Goal: Find specific page/section: Find specific page/section

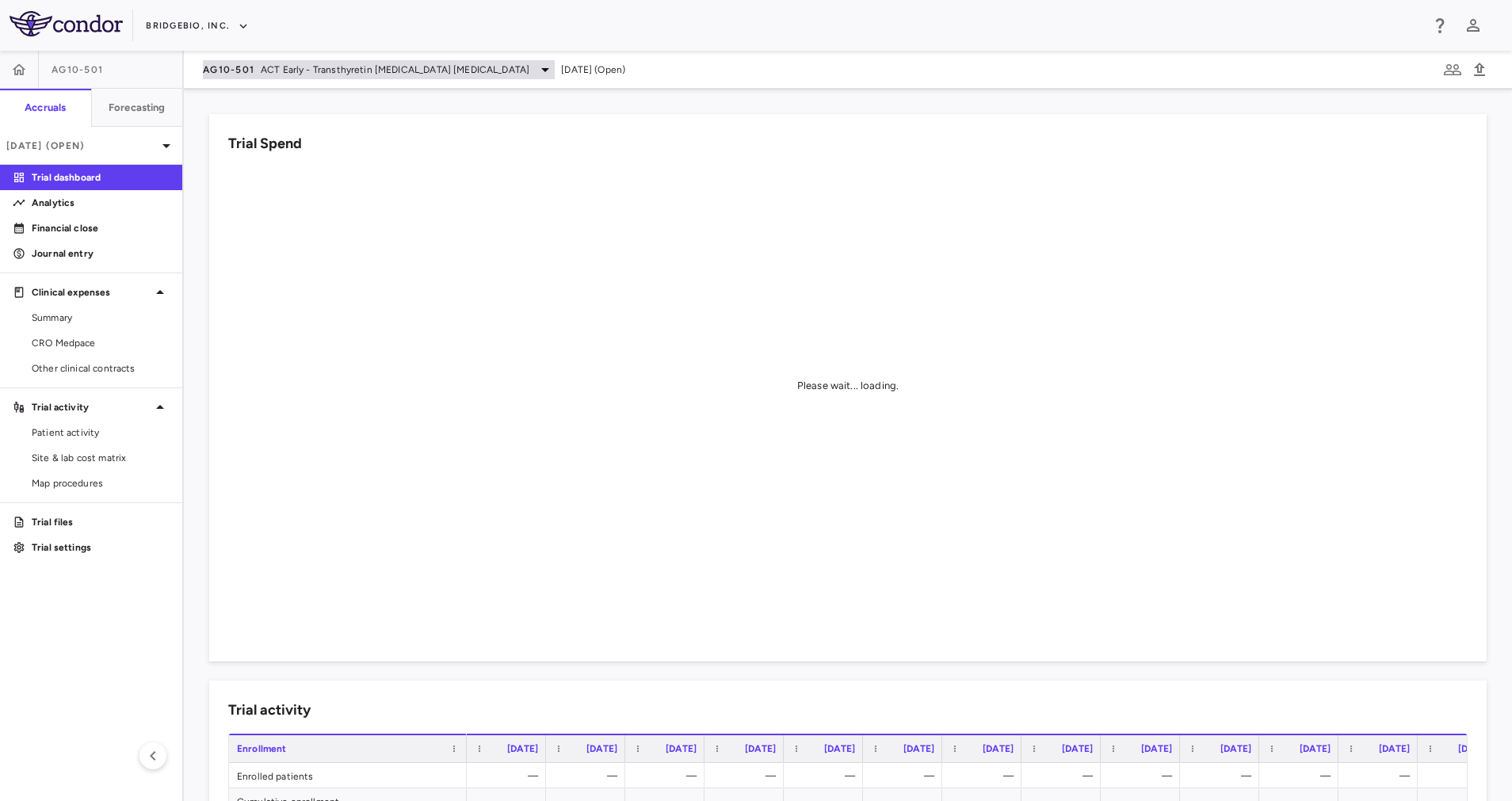
click at [536, 72] on icon at bounding box center [545, 69] width 19 height 19
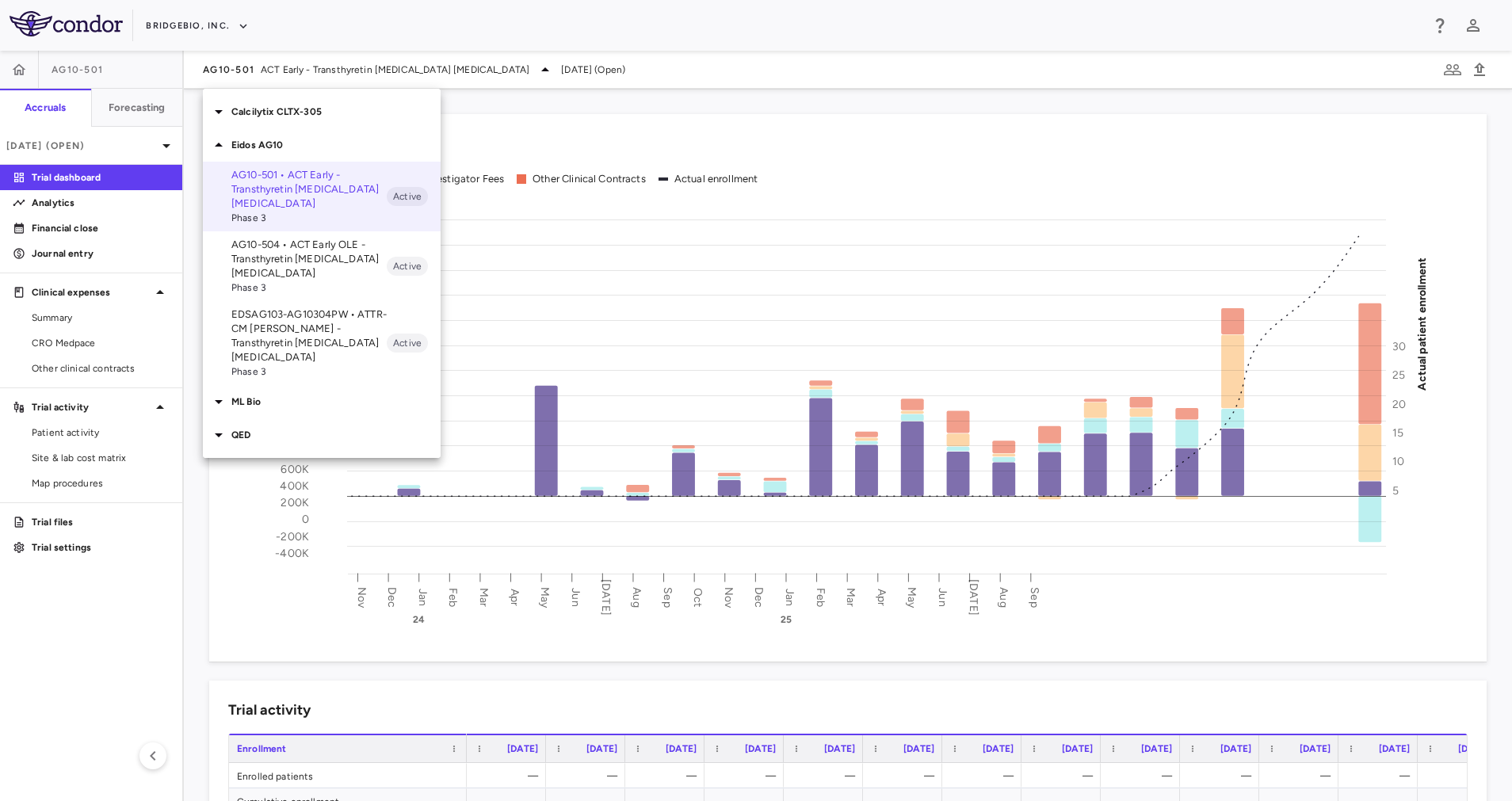
click at [291, 151] on p "Eidos AG10" at bounding box center [336, 145] width 209 height 14
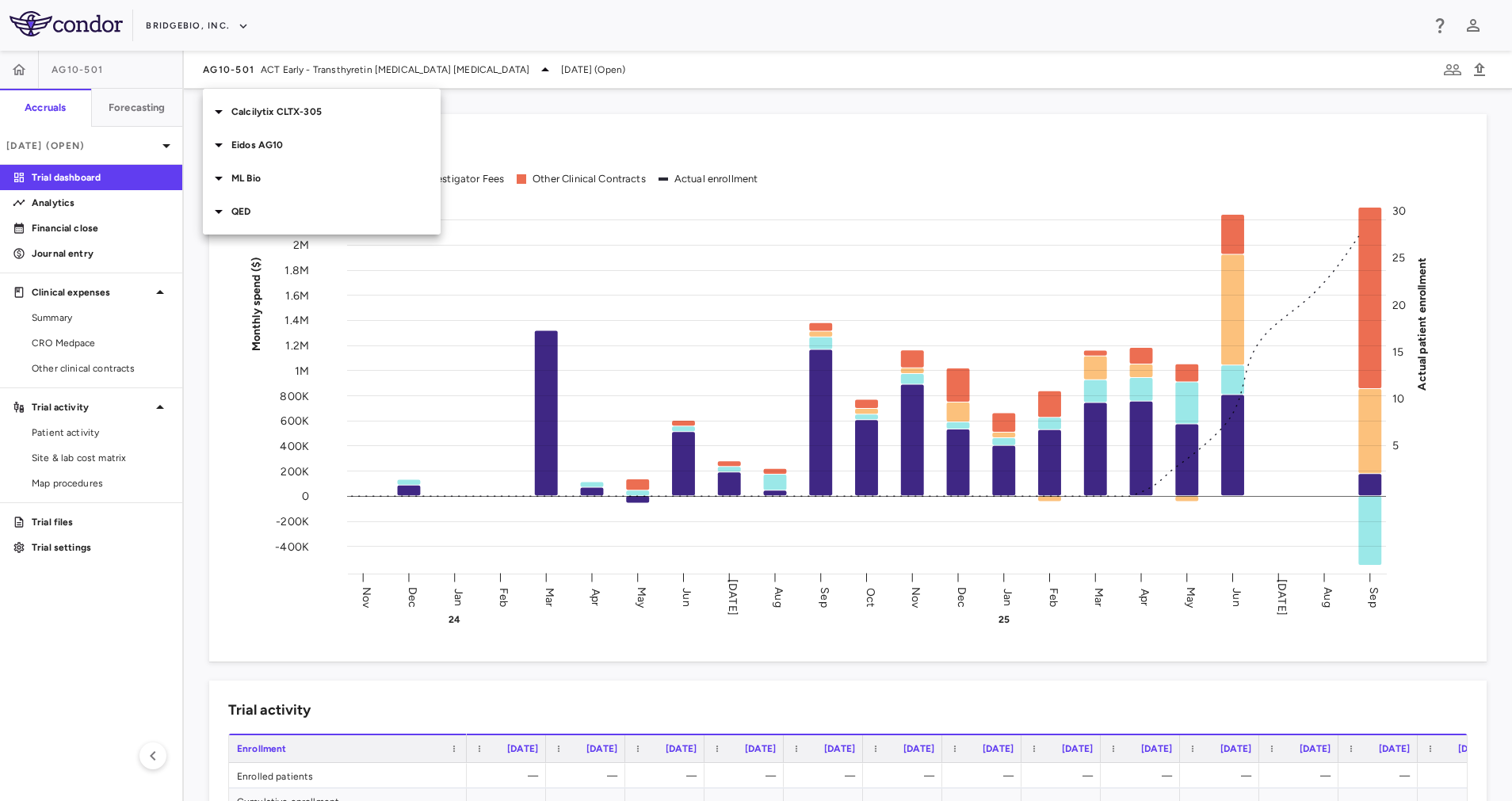
click at [296, 107] on p "Calcilytix CLTX-305" at bounding box center [336, 112] width 209 height 14
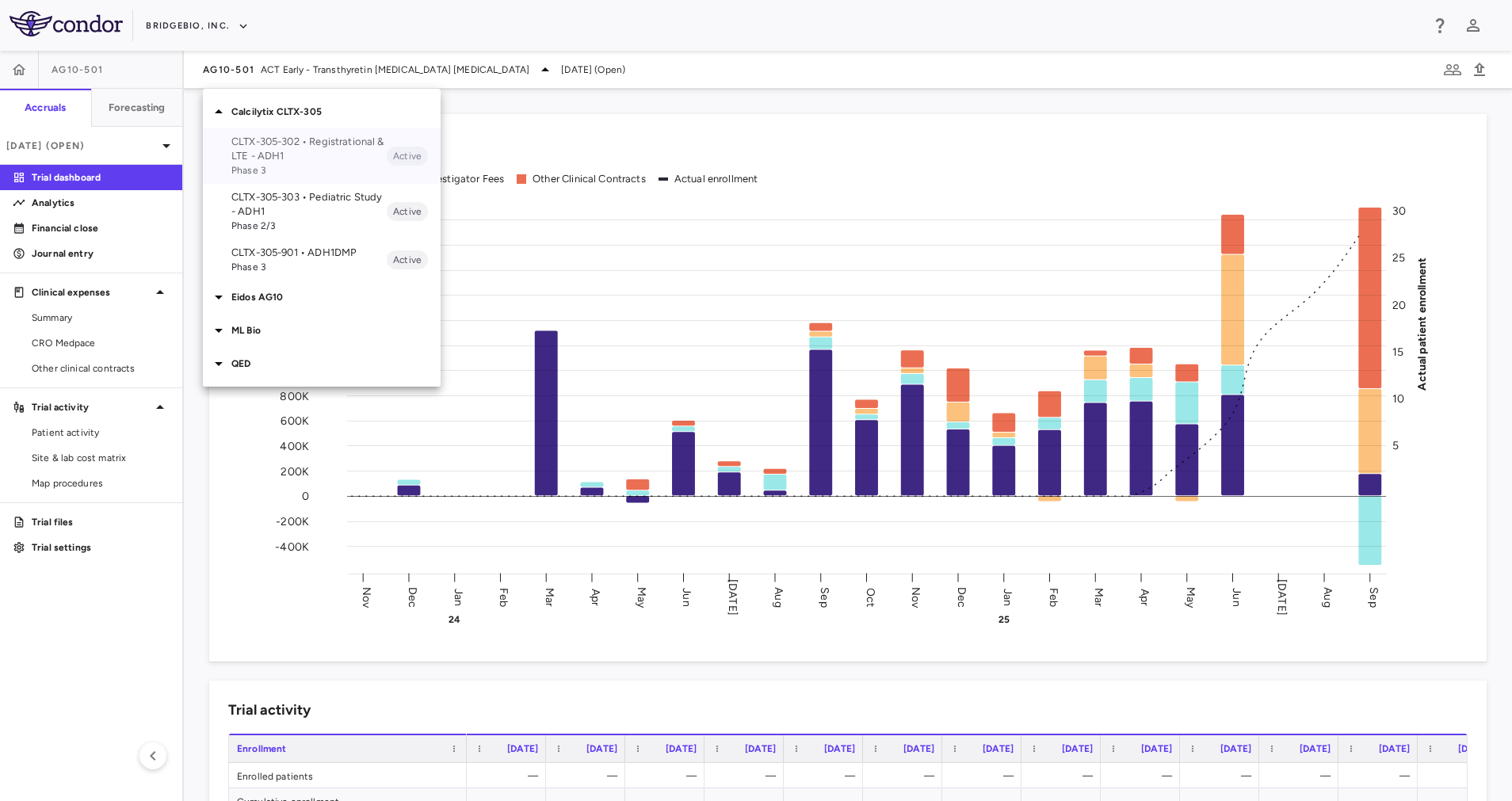
click at [322, 142] on p "CLTX-305-302 • Registrational & LTE - ADH1" at bounding box center [308, 149] width 155 height 28
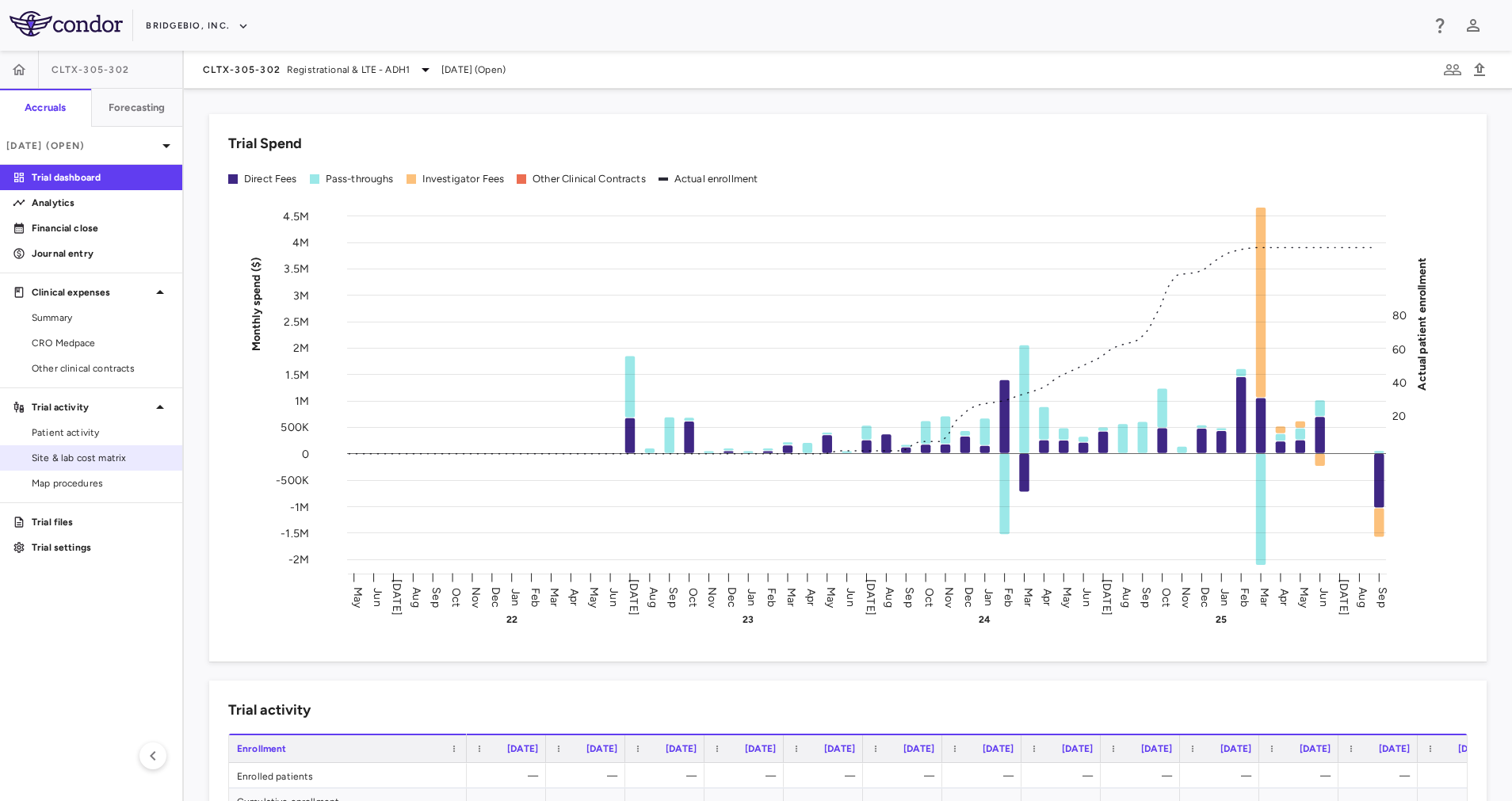
click at [122, 460] on span "Site & lab cost matrix" at bounding box center [101, 458] width 138 height 14
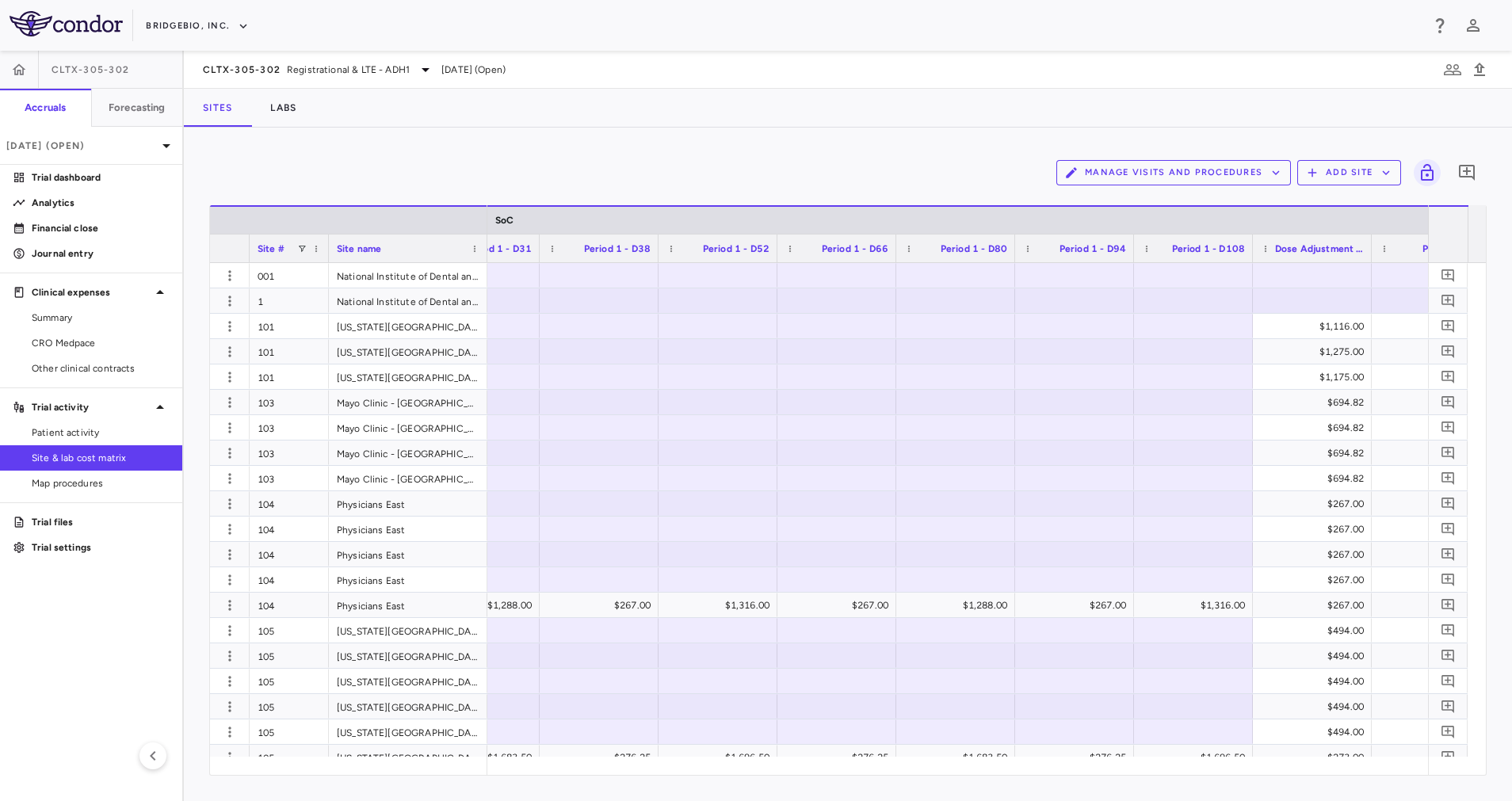
scroll to position [0, 3469]
